Goal: Navigation & Orientation: Find specific page/section

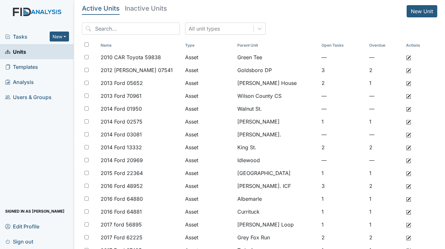
click at [25, 37] on span "Tasks" at bounding box center [27, 37] width 44 height 8
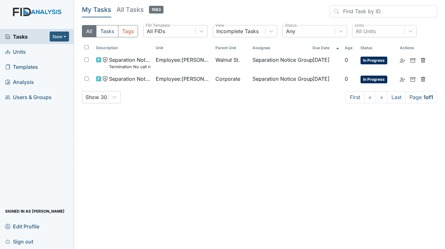
click at [19, 51] on span "Units" at bounding box center [15, 52] width 21 height 10
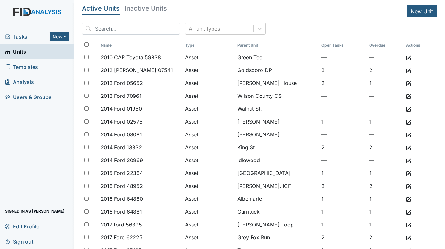
click at [25, 38] on span "Tasks" at bounding box center [27, 37] width 44 height 8
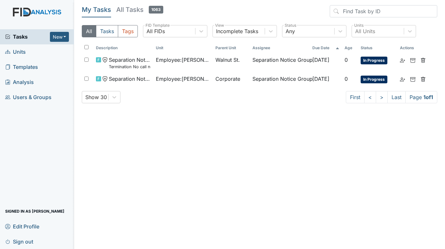
click at [16, 49] on span "Units" at bounding box center [15, 52] width 21 height 10
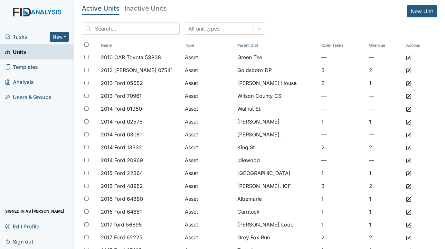
click at [23, 34] on span "Tasks" at bounding box center [27, 37] width 45 height 8
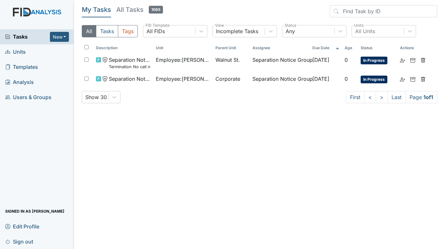
click at [19, 50] on span "Units" at bounding box center [15, 52] width 21 height 10
